Goal: Information Seeking & Learning: Check status

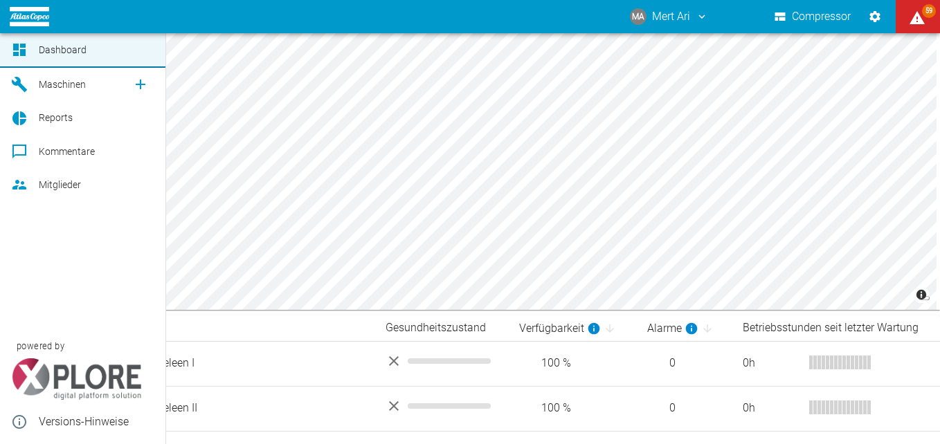
click at [17, 53] on icon at bounding box center [19, 50] width 12 height 12
click at [62, 85] on span "Maschinen" at bounding box center [62, 84] width 47 height 11
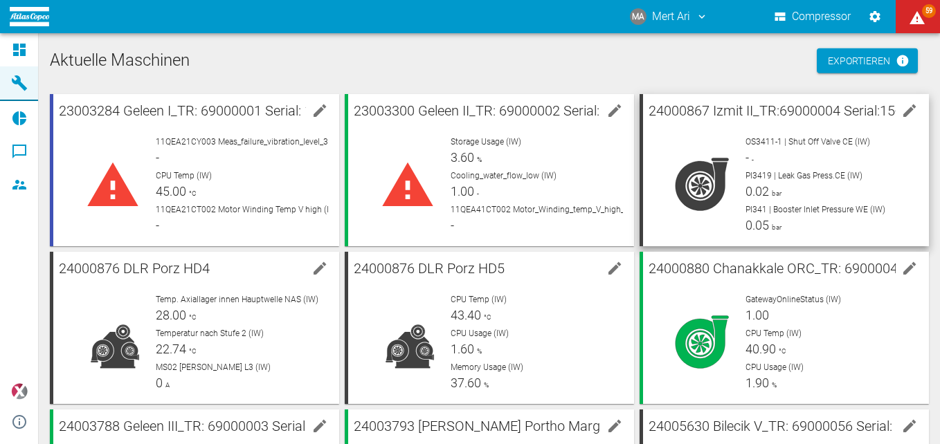
click at [753, 180] on span "PI3419 | Leak Gas Press.CE (IW)" at bounding box center [803, 176] width 117 height 10
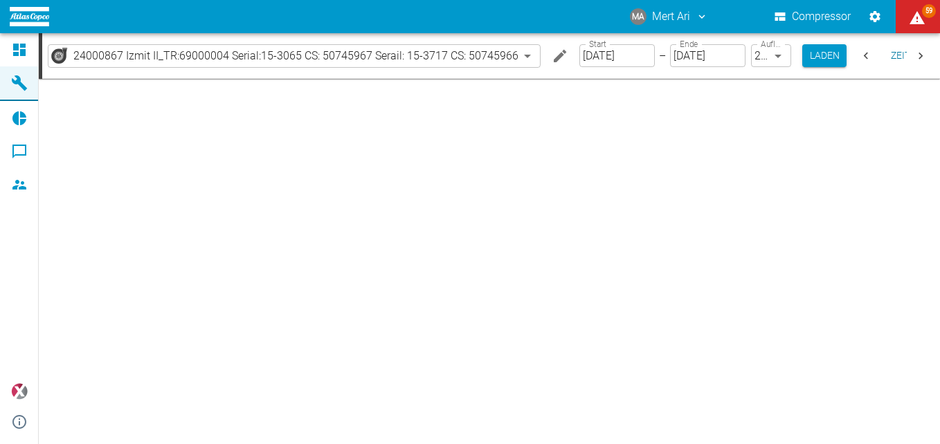
type input "2min"
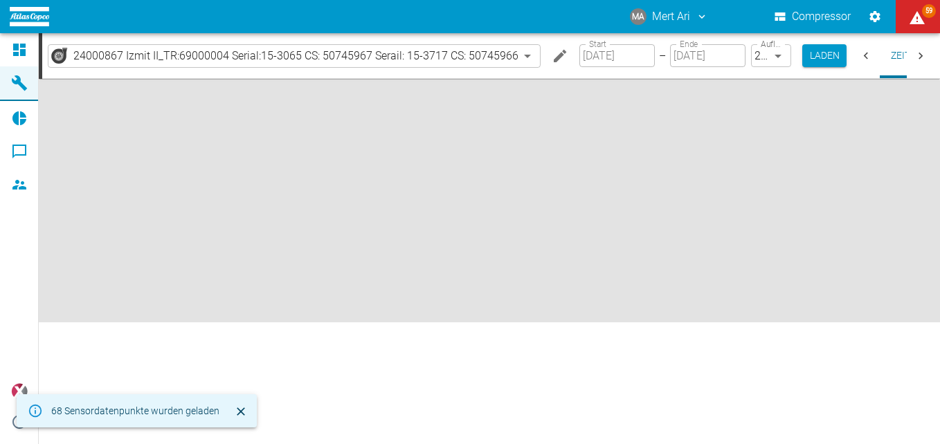
scroll to position [0, 37]
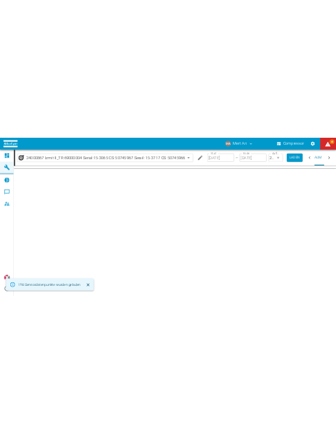
scroll to position [0, 37]
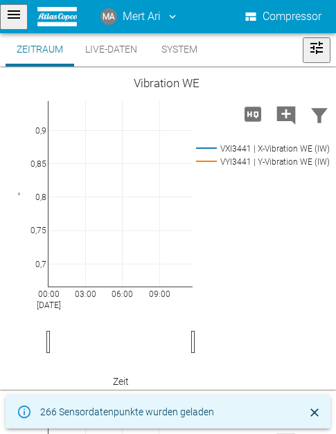
click at [309, 202] on div "00:00 [DATE] 03:00 06:00 09:00 0,7 0,75 0,8 0,85 0,9 VXI3441 | X-Vibration WE (…" at bounding box center [166, 228] width 332 height 311
